Goal: Communication & Community: Ask a question

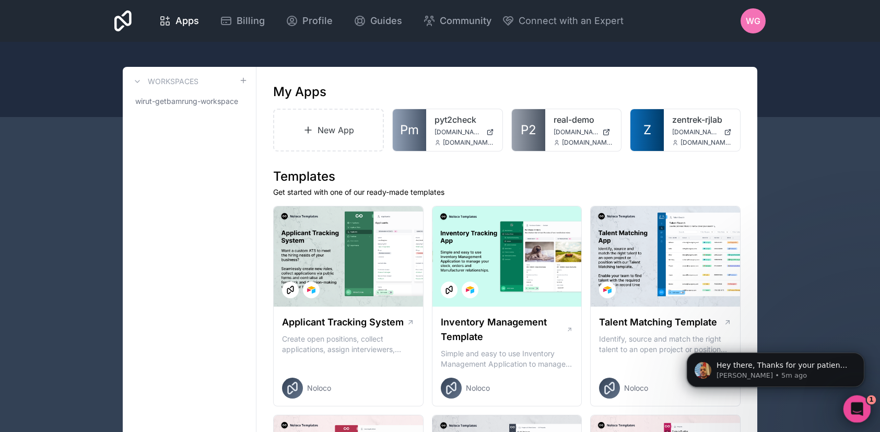
scroll to position [426, 0]
click at [851, 404] on icon "Open Intercom Messenger" at bounding box center [855, 407] width 17 height 17
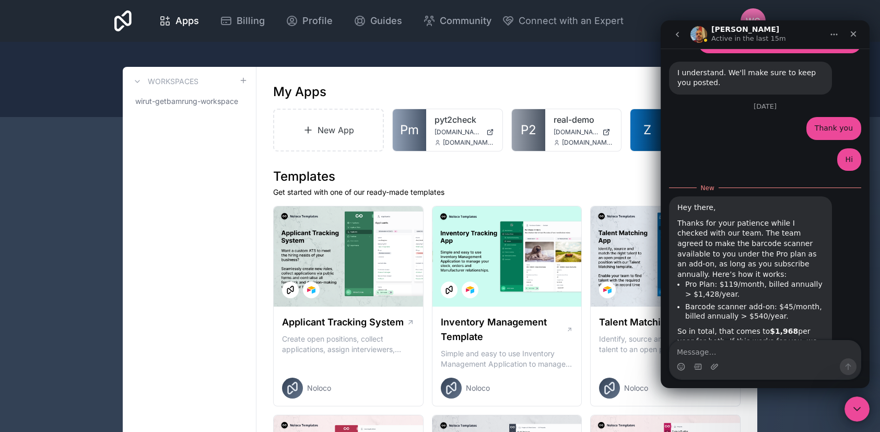
scroll to position [444, 0]
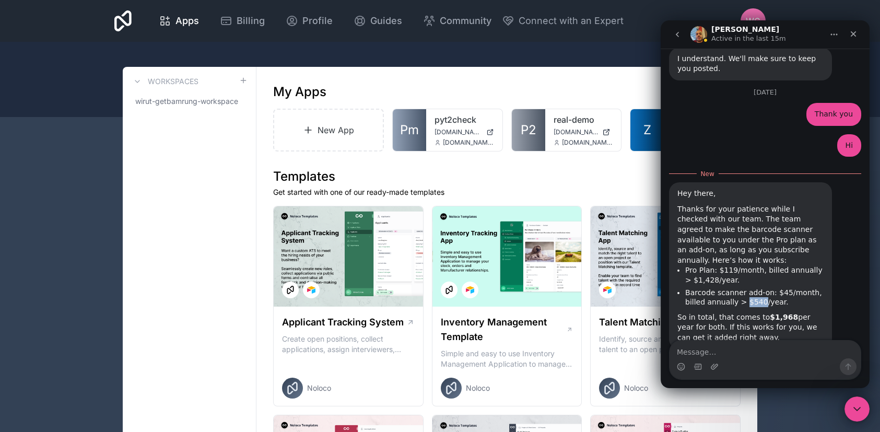
drag, startPoint x: 755, startPoint y: 269, endPoint x: 740, endPoint y: 271, distance: 15.3
click at [740, 288] on li "Barcode scanner add-on: $45/month, billed annually > $540/year." at bounding box center [754, 297] width 138 height 19
copy li "$540"
click at [759, 265] on li "Pro Plan: $119/month, billed annually > $1,428/year." at bounding box center [754, 274] width 138 height 19
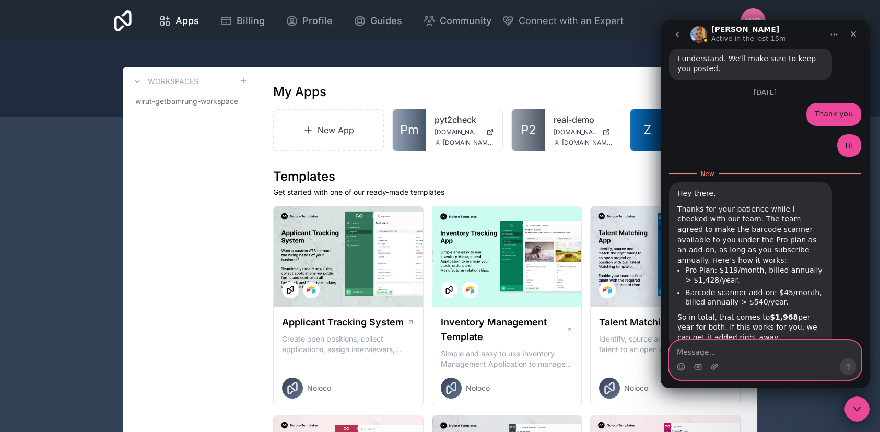
click at [770, 350] on textarea "Message…" at bounding box center [765, 350] width 191 height 18
click at [718, 354] on textarea "Oh I have to add-on ?" at bounding box center [765, 350] width 191 height 18
type textarea "Oh I have to as add-on ?"
click at [762, 352] on textarea "Oh I have to as add-on ?" at bounding box center [765, 350] width 191 height 18
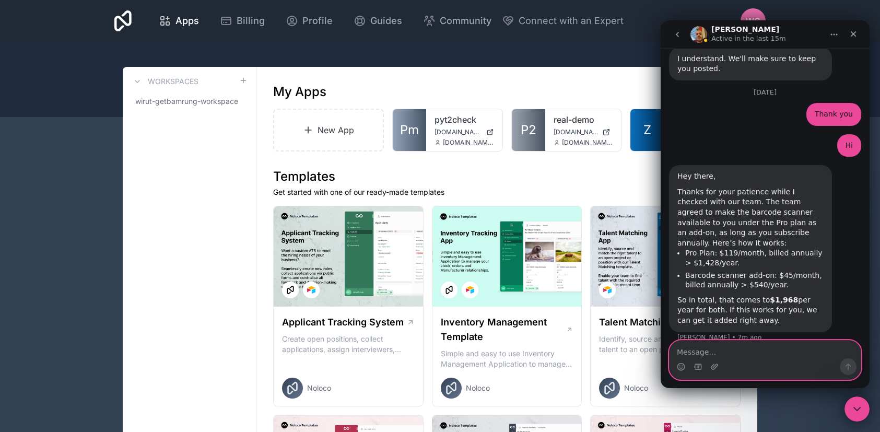
scroll to position [458, 0]
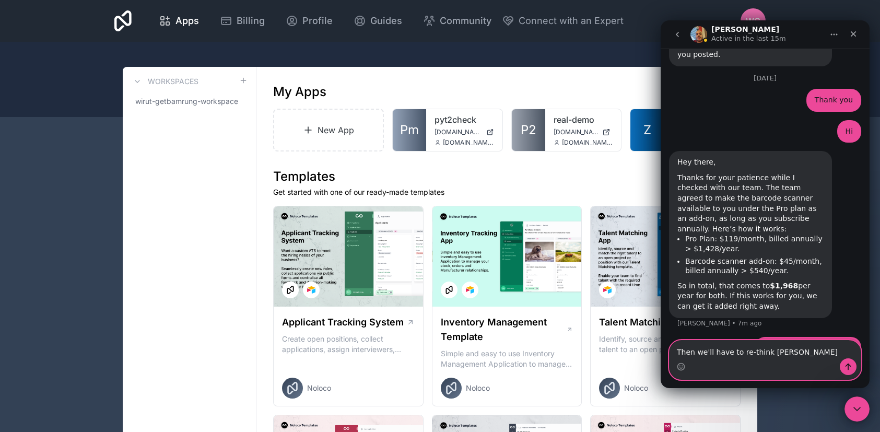
type textarea "Then we'll have to re-think again"
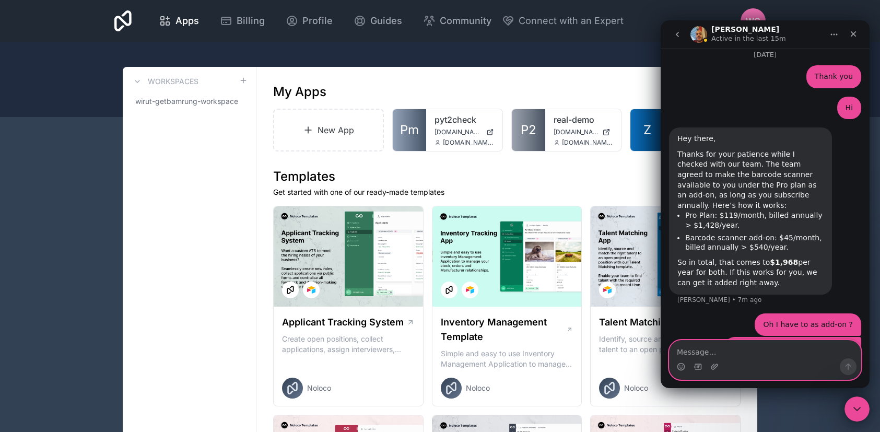
click at [727, 346] on textarea "Message…" at bounding box center [765, 350] width 191 height 18
type textarea "We'll"
type textarea "Thank you"
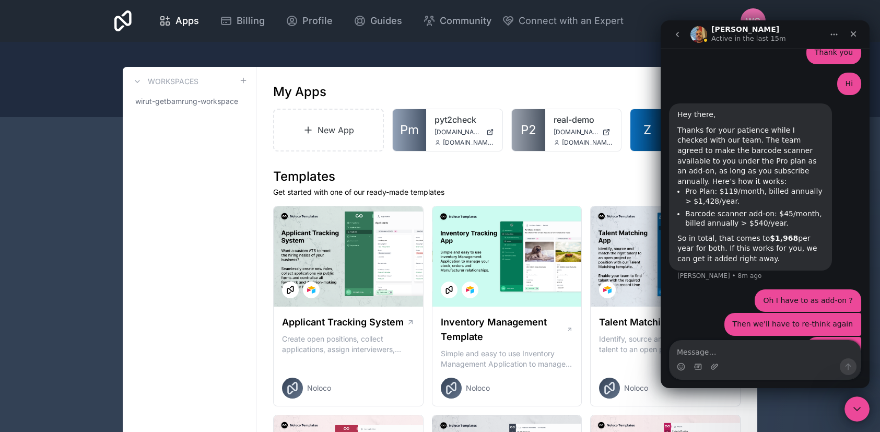
click at [713, 337] on div "Thank you Binggoal • Just now" at bounding box center [765, 355] width 192 height 36
click at [855, 30] on icon "Close" at bounding box center [853, 34] width 8 height 8
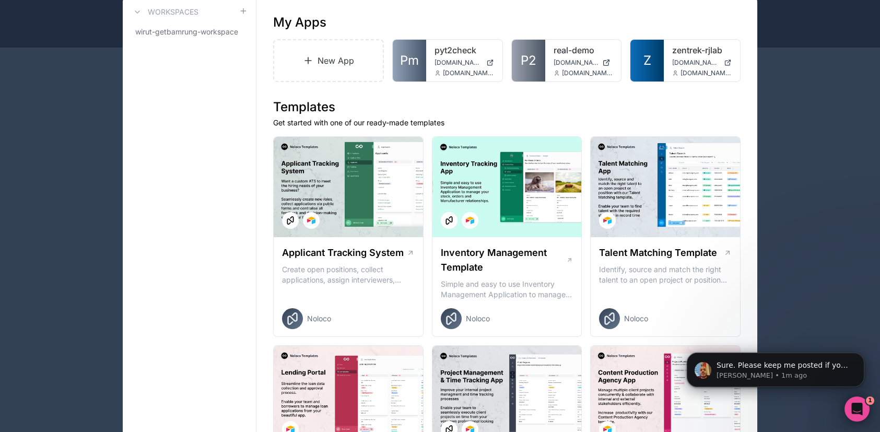
scroll to position [0, 0]
click at [861, 403] on div "Open Intercom Messenger" at bounding box center [856, 407] width 34 height 34
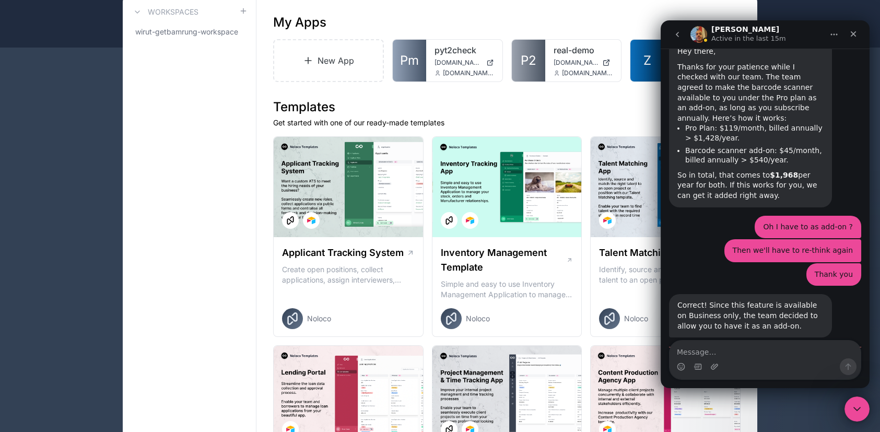
scroll to position [608, 0]
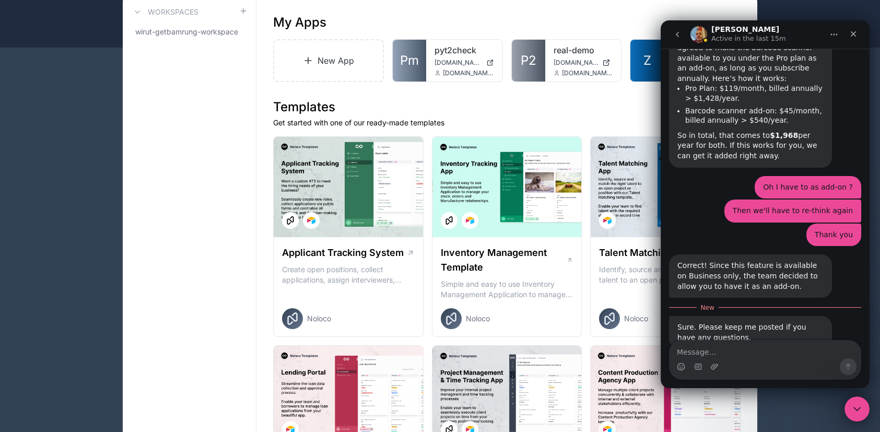
click at [807, 346] on textarea "Message…" at bounding box center [765, 350] width 191 height 18
click at [700, 356] on textarea "Message…" at bounding box center [765, 350] width 191 height 18
type textarea "น"
type textarea "ok"
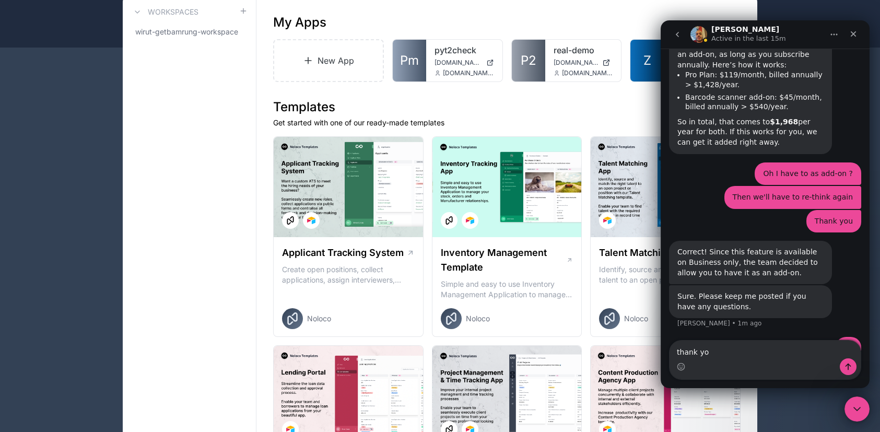
type textarea "thank you"
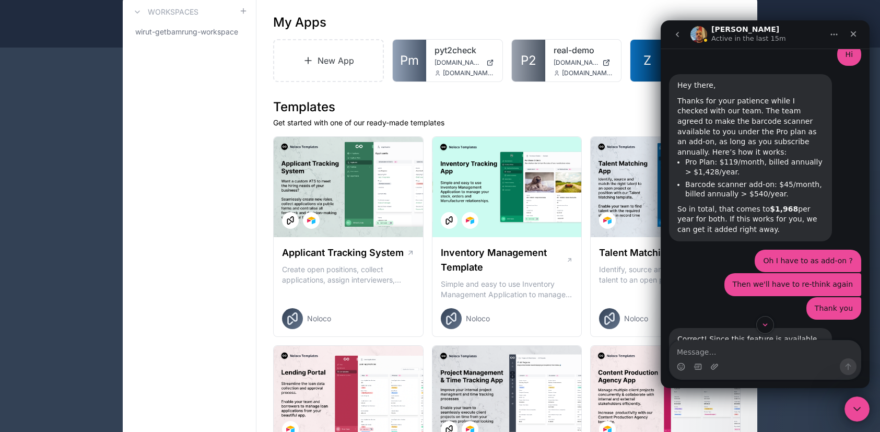
scroll to position [506, 0]
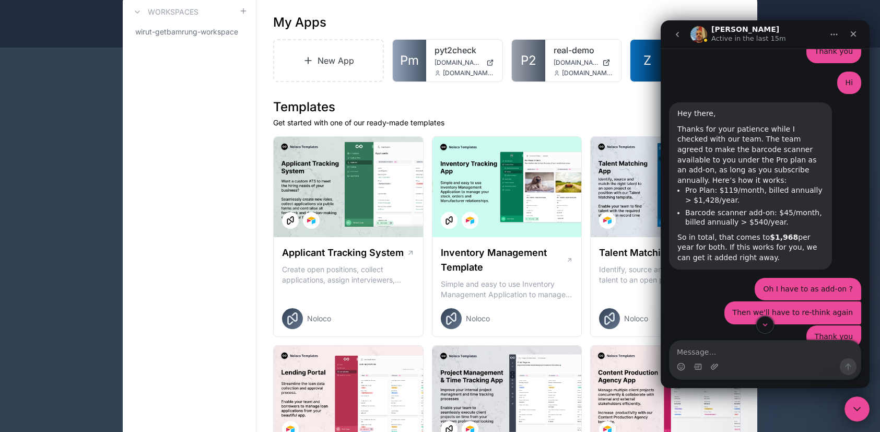
drag, startPoint x: 740, startPoint y: 230, endPoint x: 671, endPoint y: 91, distance: 155.1
click at [671, 102] on div "Hey there, Thanks for your patience while I checked with our team. The team agr…" at bounding box center [750, 185] width 163 height 167
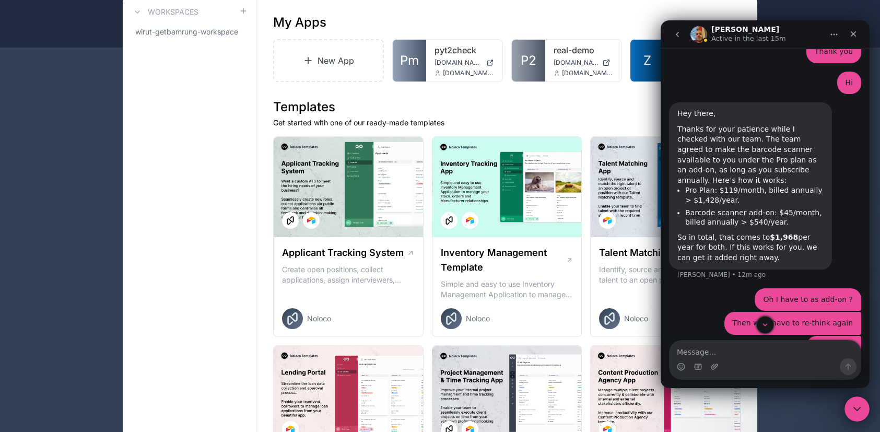
copy div "Hey there, Thanks for your patience while I checked with our team. The team agr…"
click at [730, 141] on div "Thanks for your patience while I checked with our team. The team agreed to make…" at bounding box center [751, 155] width 146 height 62
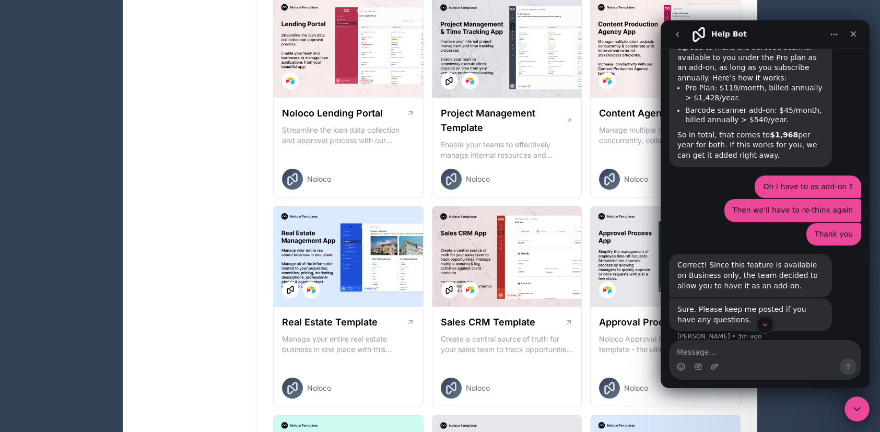
scroll to position [645, 0]
